Goal: Task Accomplishment & Management: Complete application form

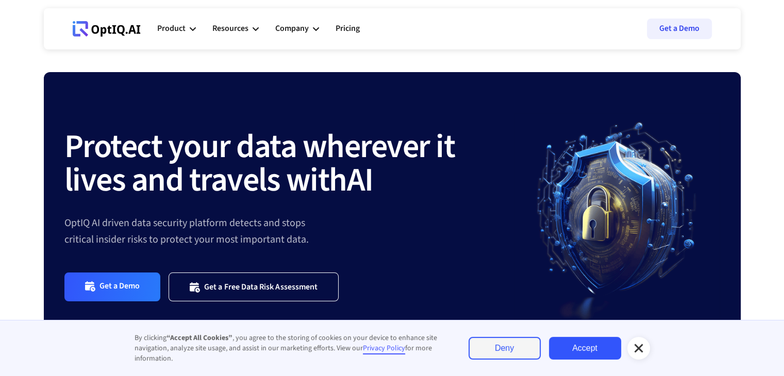
click at [588, 351] on link "Accept" at bounding box center [585, 348] width 72 height 23
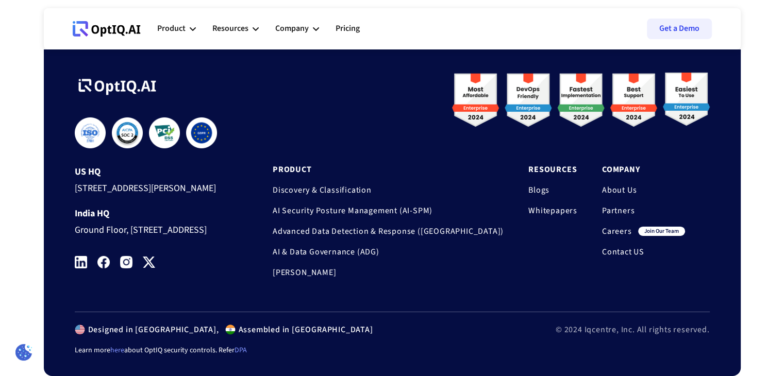
scroll to position [3486, 0]
click at [614, 226] on link "Careers" at bounding box center [617, 231] width 30 height 10
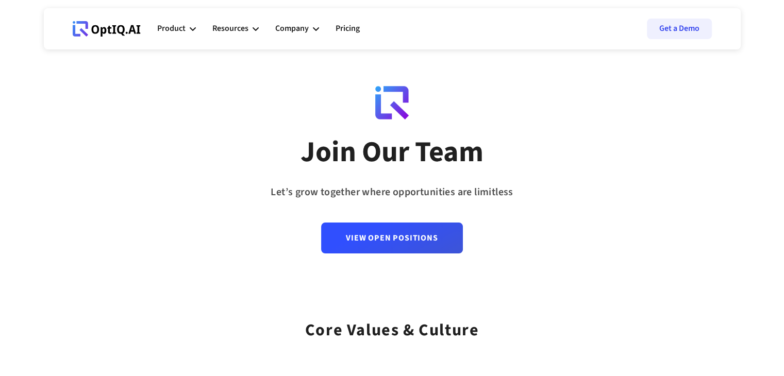
click at [526, 129] on div "Join Our Team Let’s grow together where opportunities are limitless View Open P…" at bounding box center [392, 190] width 697 height 125
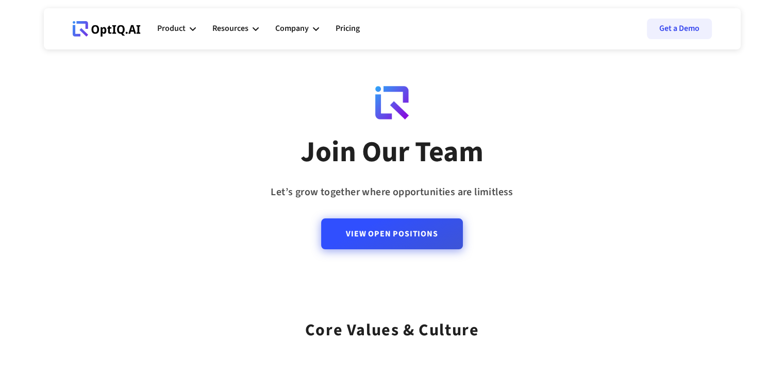
click at [431, 246] on link "View Open Positions" at bounding box center [391, 234] width 141 height 31
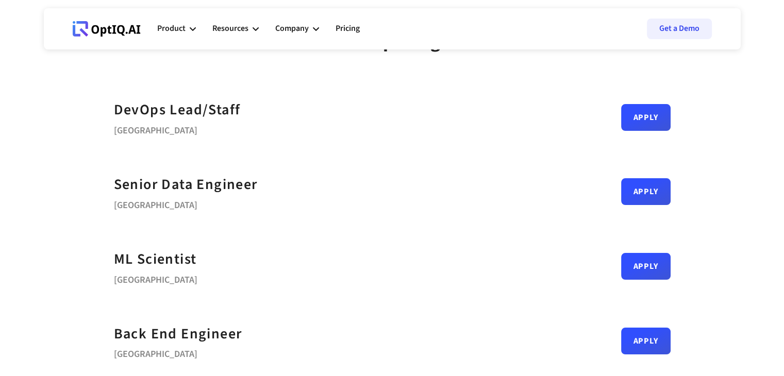
scroll to position [62, 0]
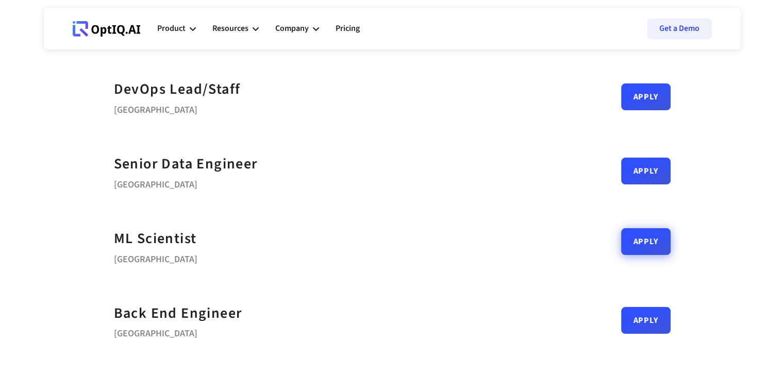
click at [632, 240] on link "Apply" at bounding box center [645, 241] width 49 height 27
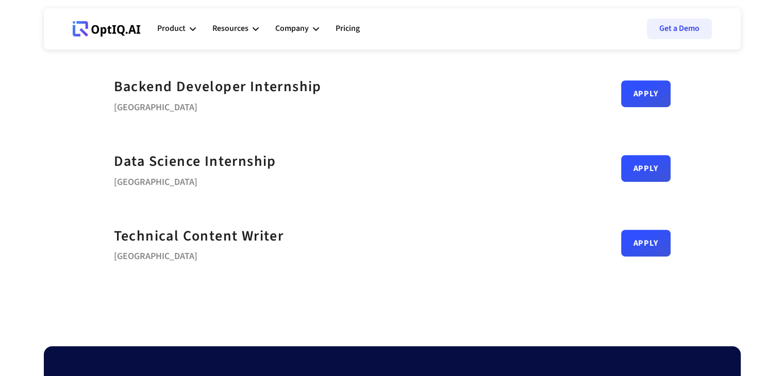
scroll to position [536, 0]
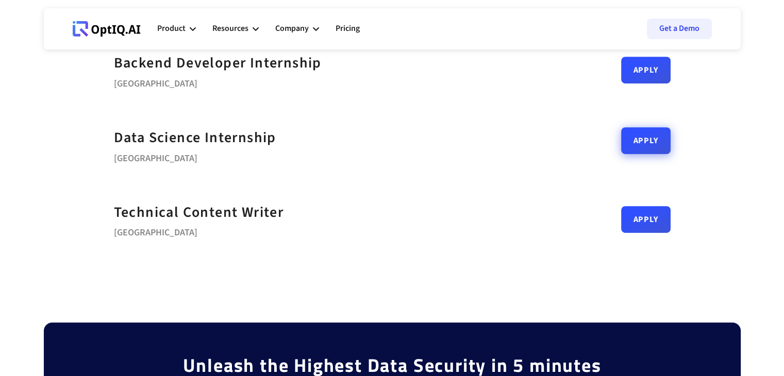
click at [646, 141] on link "Apply" at bounding box center [645, 140] width 49 height 27
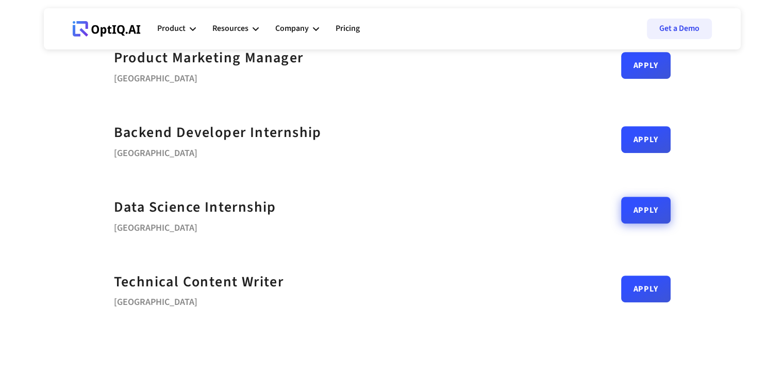
scroll to position [454, 0]
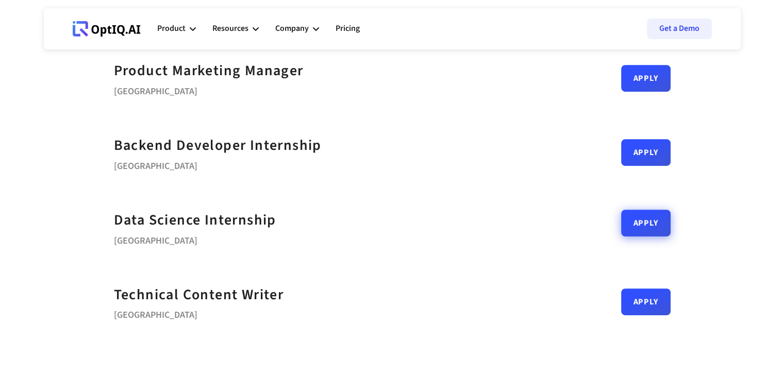
click at [649, 236] on link "Apply" at bounding box center [645, 223] width 49 height 27
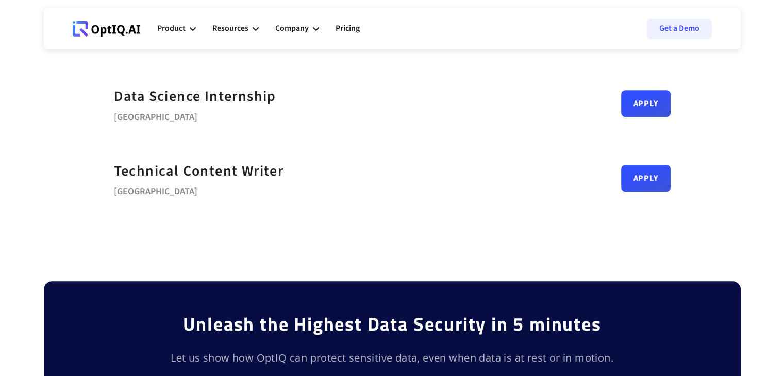
scroll to position [598, 0]
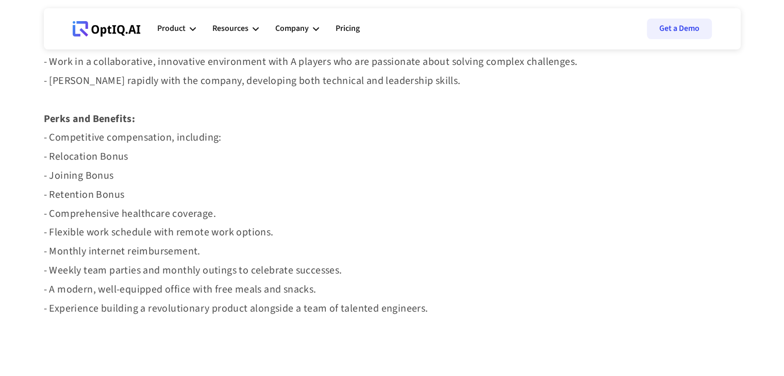
scroll to position [990, 0]
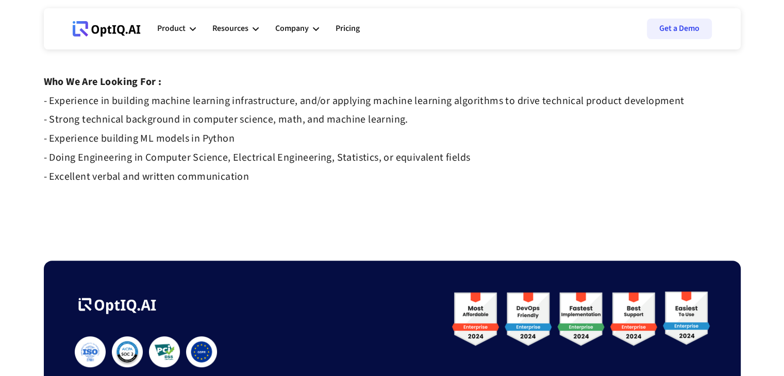
scroll to position [309, 0]
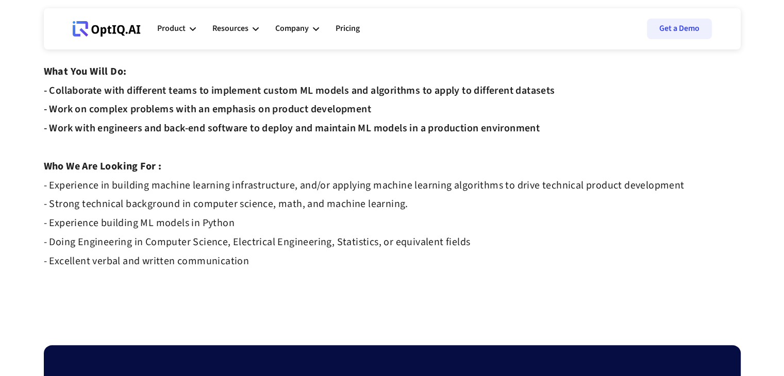
scroll to position [0, 0]
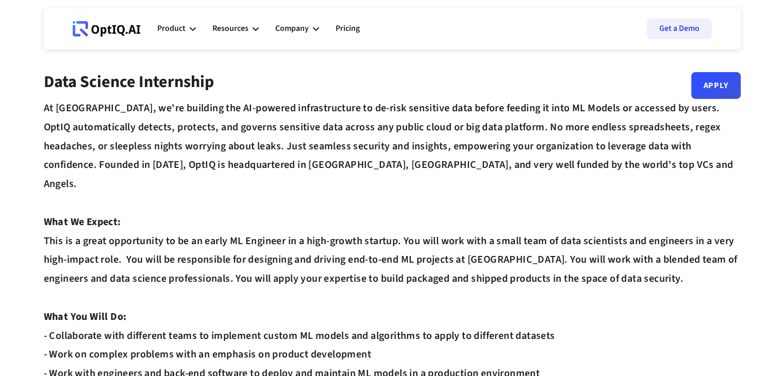
click at [481, 124] on div "At [GEOGRAPHIC_DATA], we're building the AI-powered infrastructure to de-risk s…" at bounding box center [392, 317] width 697 height 436
click at [696, 94] on link "Apply" at bounding box center [715, 81] width 49 height 27
